Goal: Answer question/provide support

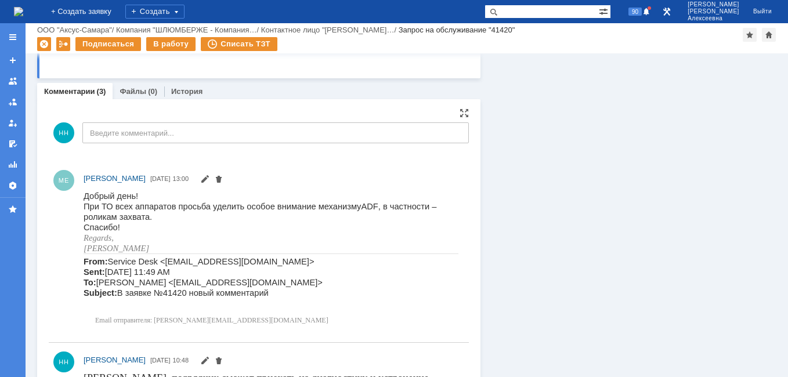
scroll to position [754, 0]
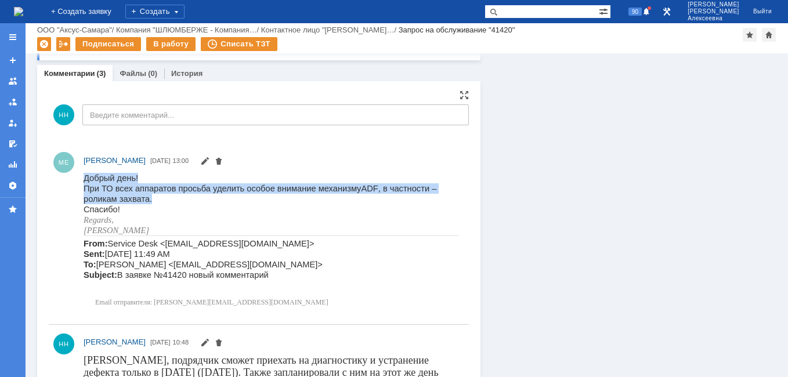
drag, startPoint x: 120, startPoint y: 195, endPoint x: 82, endPoint y: 194, distance: 37.7
click at [84, 194] on html "Добрый день! При ТО всех аппаратов просьба уделить особое внимание механизму AD…" at bounding box center [271, 242] width 375 height 140
copy div "Добрый день! При ТО всех аппаратов просьба уделить особое внимание механизму AD…"
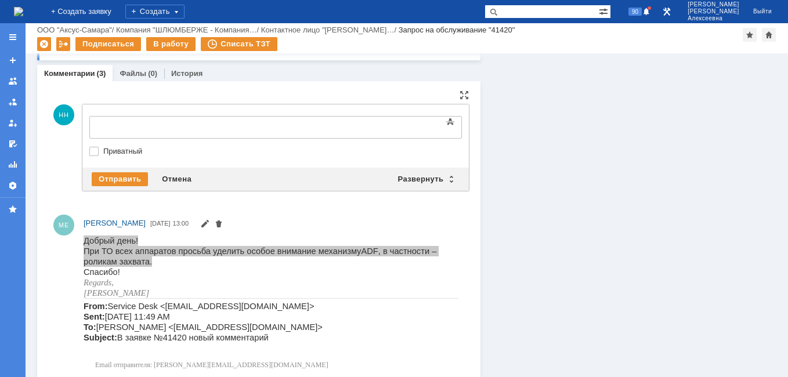
scroll to position [0, 0]
click at [445, 177] on div "Развернуть" at bounding box center [425, 179] width 69 height 14
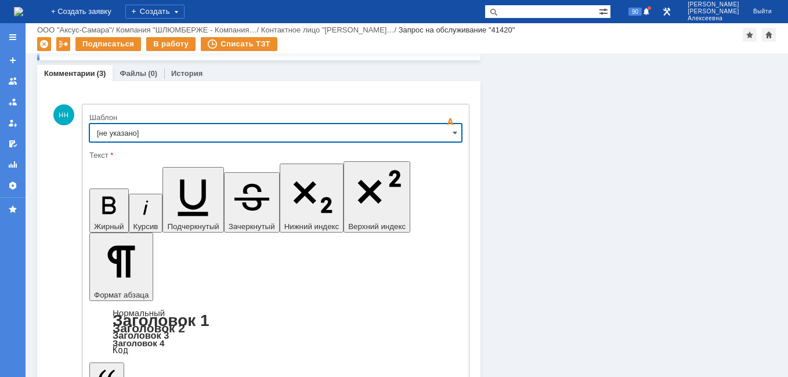
click at [438, 133] on input "[не указано]" at bounding box center [275, 133] width 372 height 19
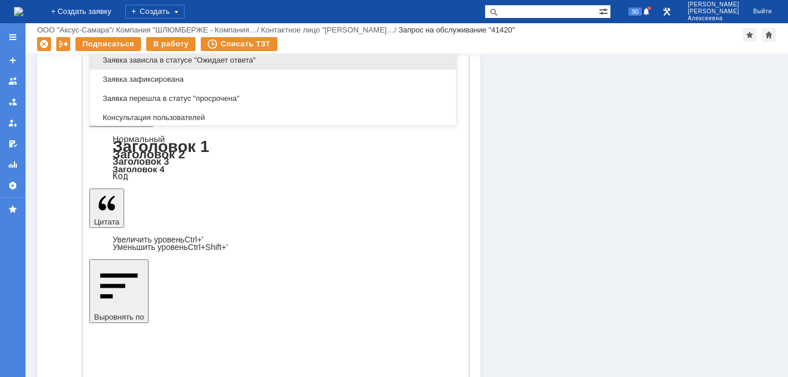
scroll to position [572, 0]
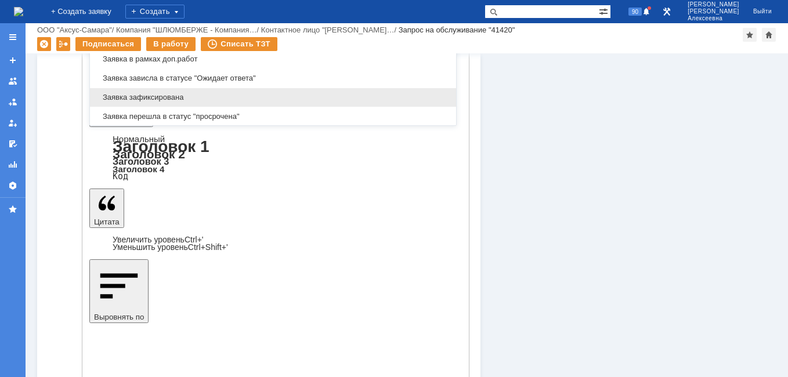
click at [174, 89] on div "Заявка зафиксирована" at bounding box center [273, 97] width 366 height 19
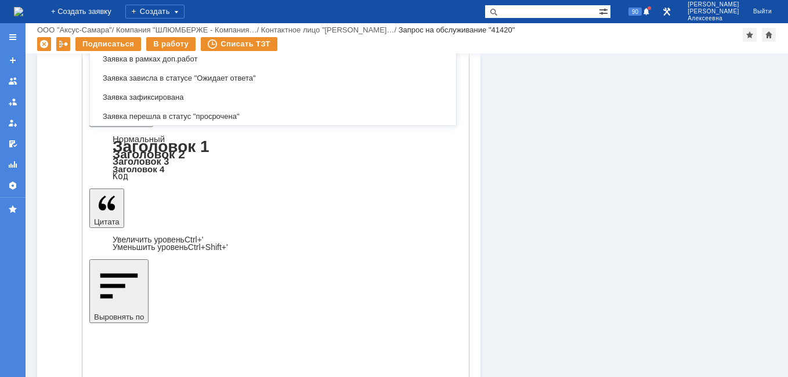
scroll to position [672, 0]
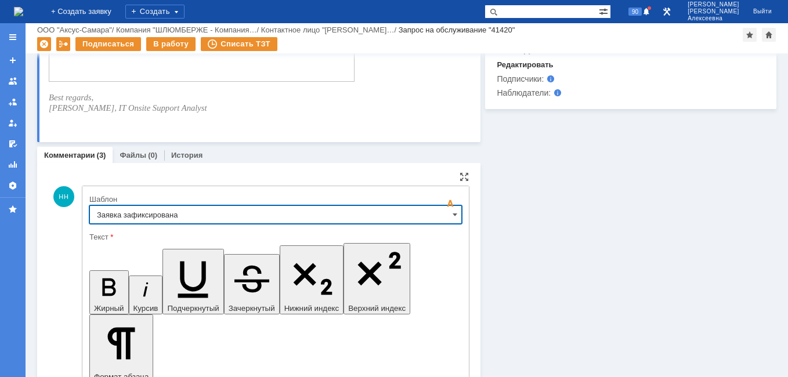
type input "Заявка зафиксирована"
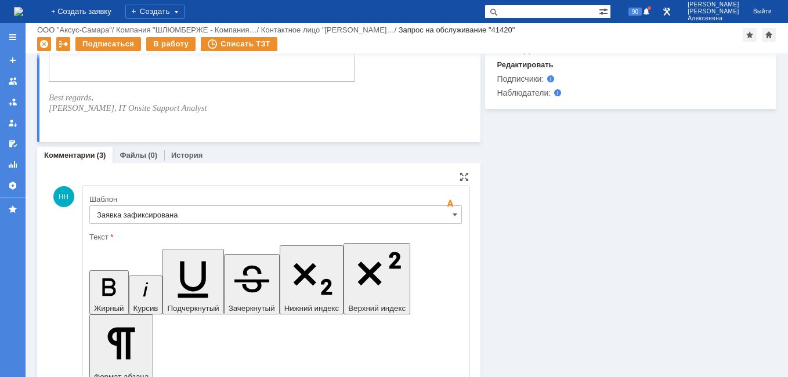
drag, startPoint x: 351, startPoint y: 2907, endPoint x: 109, endPoint y: 2897, distance: 242.0
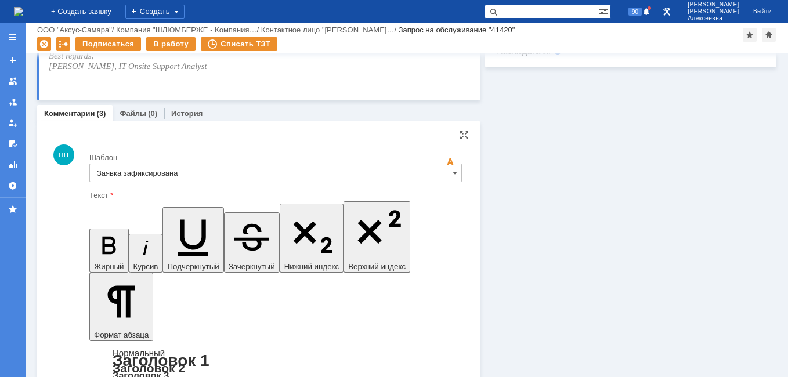
scroll to position [730, 0]
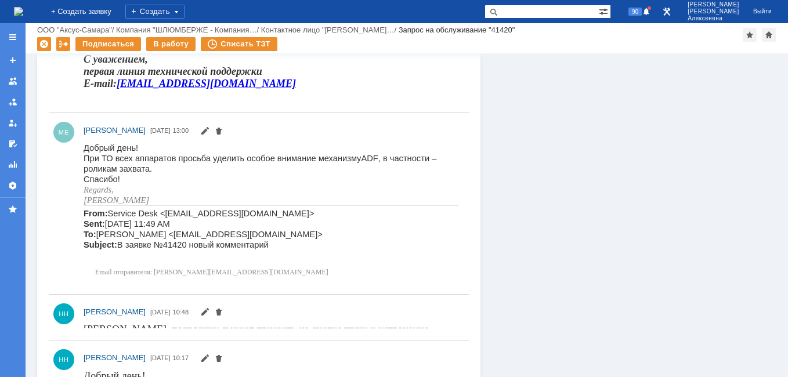
scroll to position [0, 0]
